Goal: Task Accomplishment & Management: Use online tool/utility

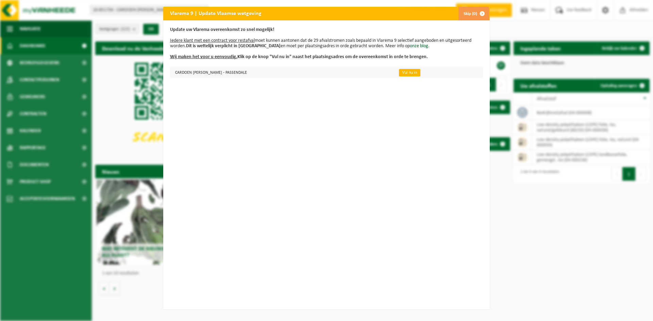
click at [399, 73] on link "Vul nu in" at bounding box center [409, 72] width 21 height 7
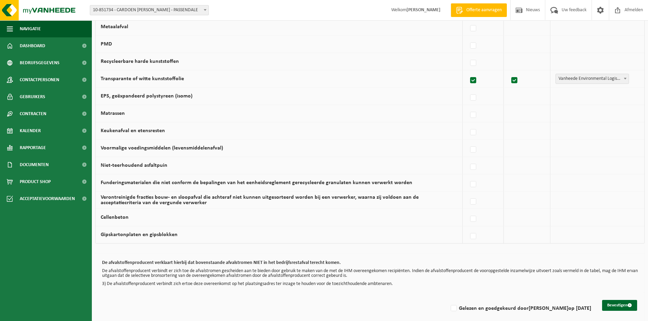
scroll to position [384, 0]
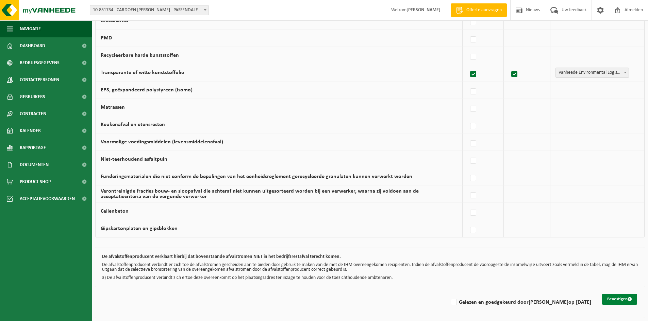
click at [618, 298] on button "Bevestigen" at bounding box center [619, 299] width 35 height 11
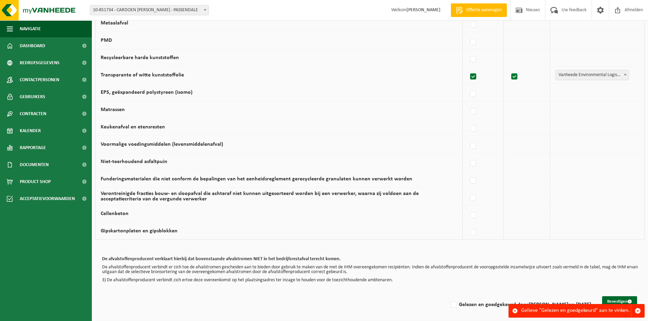
scroll to position [384, 0]
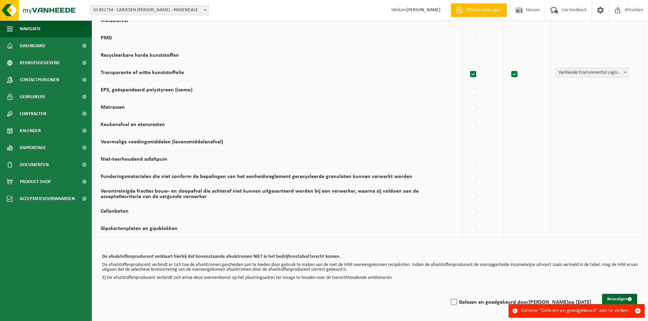
click at [451, 300] on label "Gelezen en goedgekeurd door SIEN VERMEULEN op 23/08/25" at bounding box center [520, 303] width 142 height 10
click at [448, 294] on input "Gelezen en goedgekeurd door SIEN VERMEULEN op 23/08/25" at bounding box center [448, 294] width 0 height 0
checkbox input "true"
click at [616, 300] on button "Bevestigen" at bounding box center [619, 299] width 35 height 11
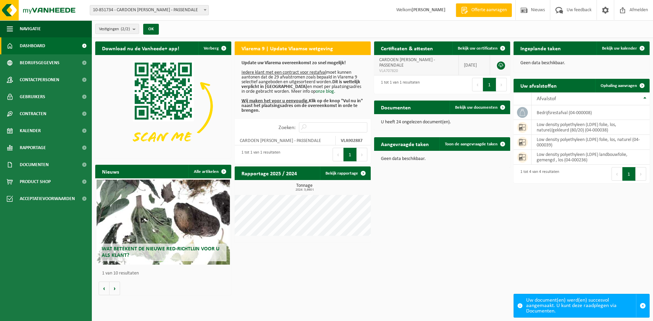
click at [501, 63] on link at bounding box center [501, 66] width 8 height 8
click at [465, 145] on span "Toon de aangevraagde taken" at bounding box center [471, 144] width 53 height 4
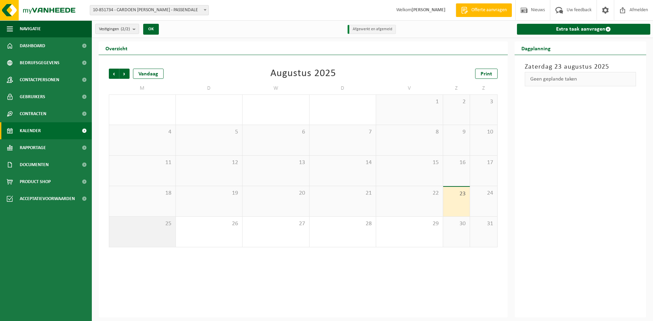
click at [149, 227] on span "25" at bounding box center [143, 223] width 60 height 7
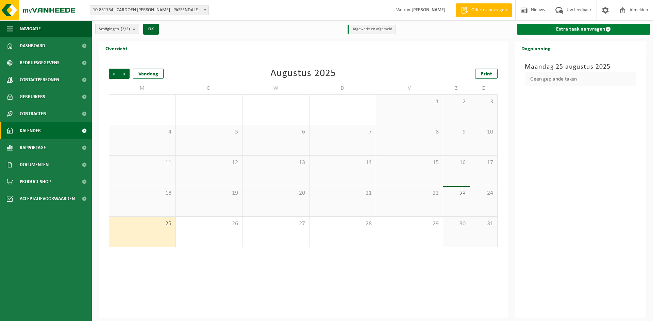
click at [580, 26] on link "Extra taak aanvragen" at bounding box center [584, 29] width 134 height 11
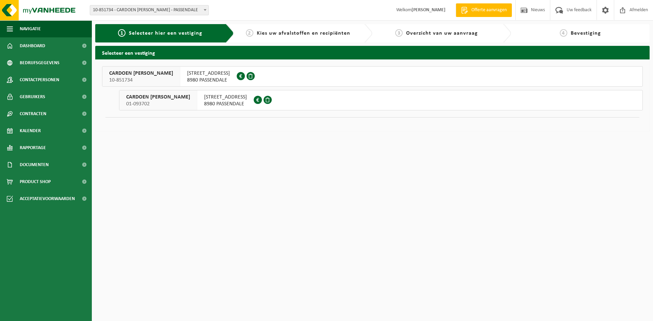
click at [163, 78] on span "10-851734" at bounding box center [141, 80] width 64 height 7
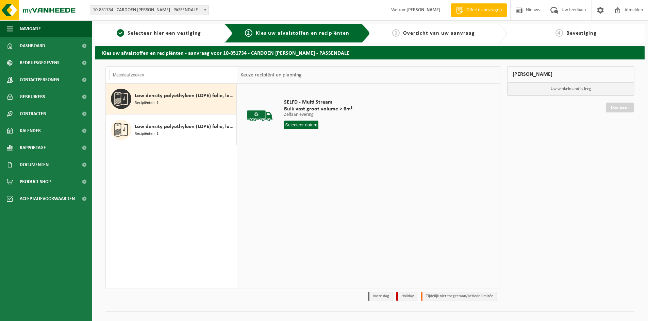
click at [163, 102] on div "Low density polyethyleen (LDPE) folie, los, naturel Recipiënten: 1" at bounding box center [185, 99] width 100 height 20
click at [287, 121] on input "text" at bounding box center [301, 125] width 34 height 9
click at [292, 211] on div "25" at bounding box center [290, 207] width 12 height 11
type input "Van 2025-08-25"
click at [305, 152] on button "In winkelmand" at bounding box center [303, 150] width 37 height 11
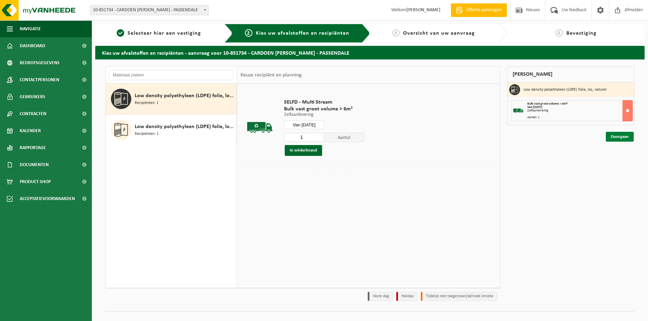
click at [619, 137] on link "Doorgaan" at bounding box center [620, 137] width 28 height 10
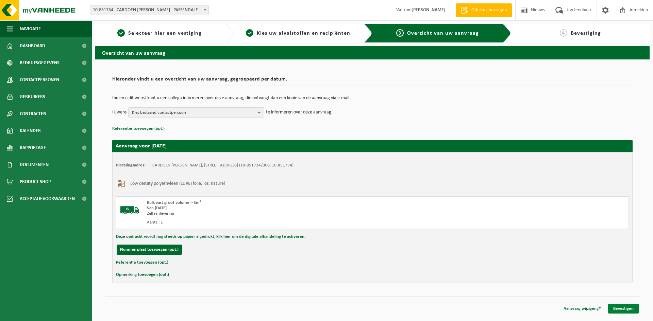
click at [614, 308] on link "Bevestigen" at bounding box center [623, 309] width 31 height 10
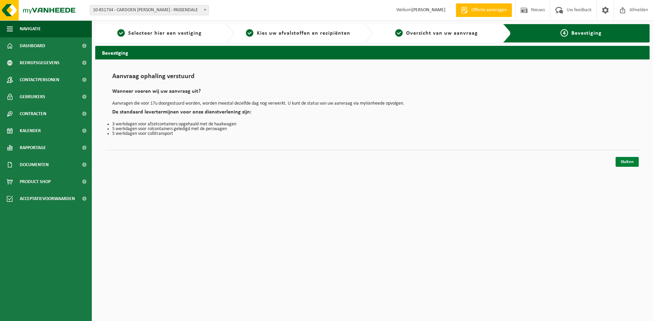
click at [625, 164] on link "Sluiten" at bounding box center [627, 162] width 23 height 10
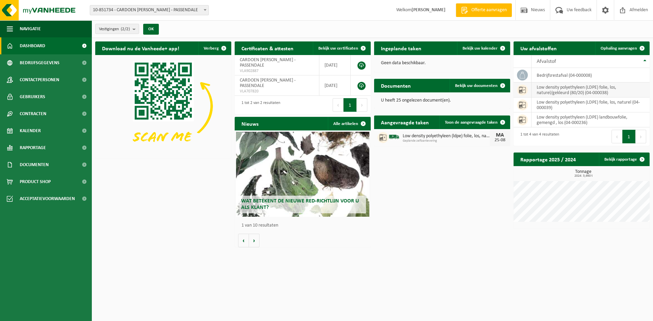
click at [565, 86] on td "low density polyethyleen (LDPE) folie, los, naturel/gekleurd (80/20) (04-000038)" at bounding box center [591, 90] width 118 height 15
